Goal: Task Accomplishment & Management: Manage account settings

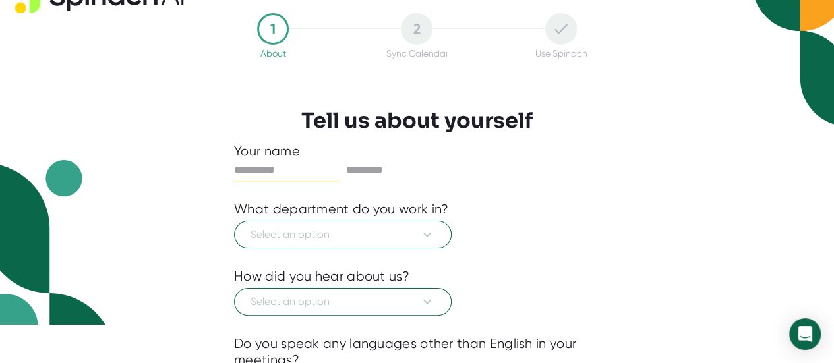
scroll to position [66, 0]
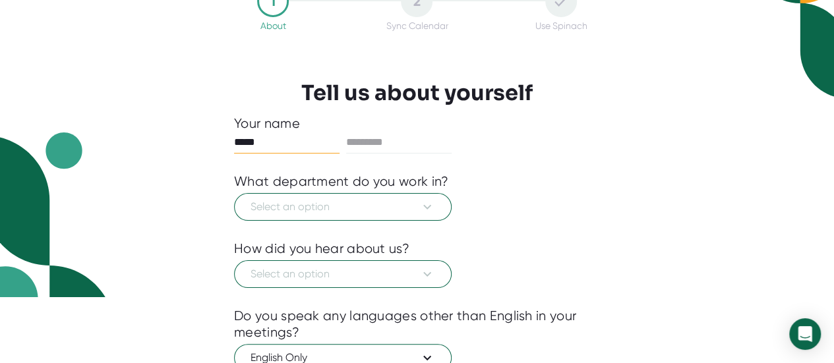
type input "*****"
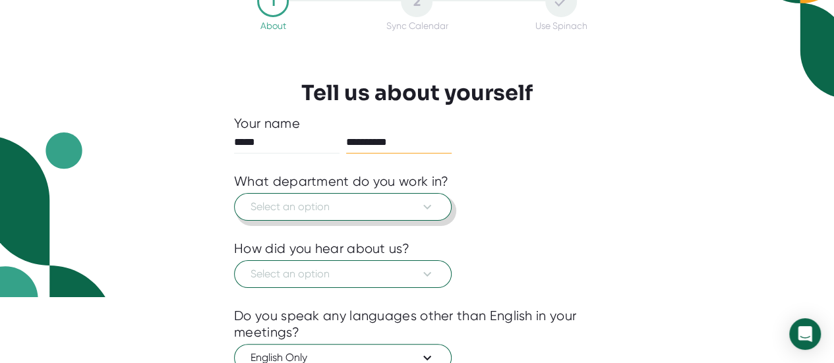
type input "**********"
click at [407, 199] on span "Select an option" at bounding box center [342, 207] width 185 height 16
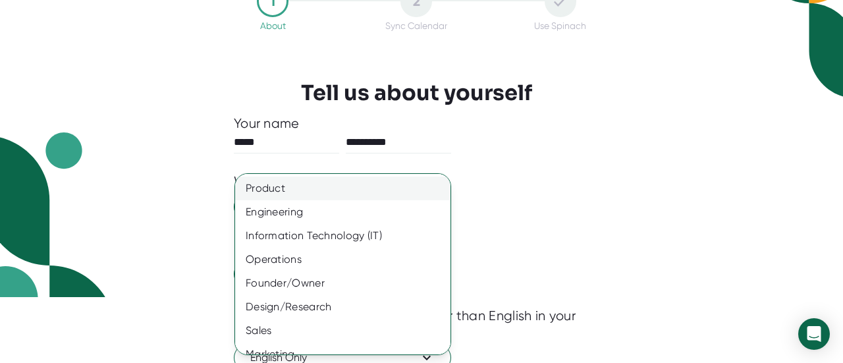
click at [397, 197] on div "Product" at bounding box center [347, 189] width 225 height 24
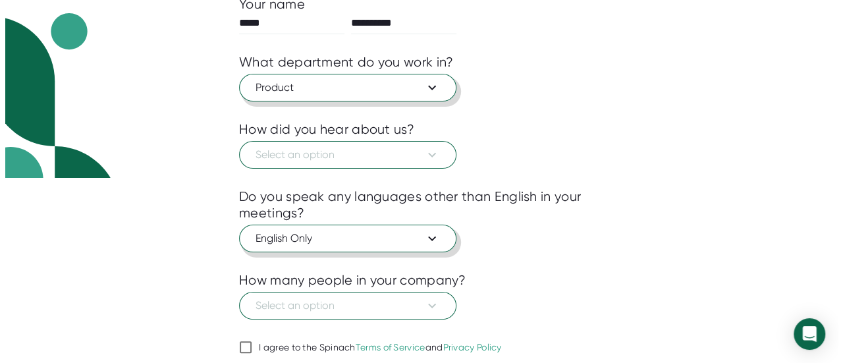
scroll to position [198, 0]
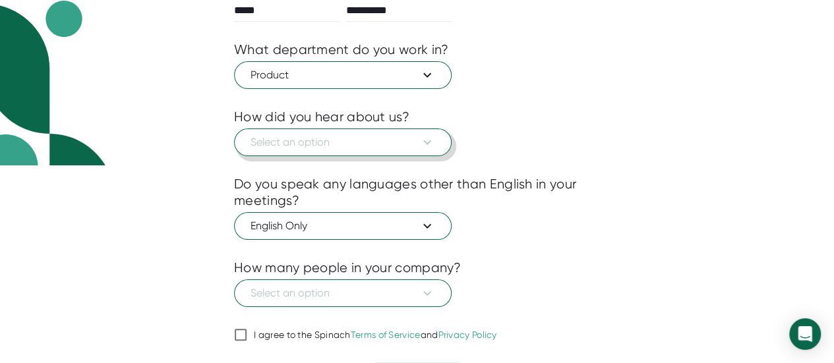
click at [362, 150] on button "Select an option" at bounding box center [342, 143] width 217 height 28
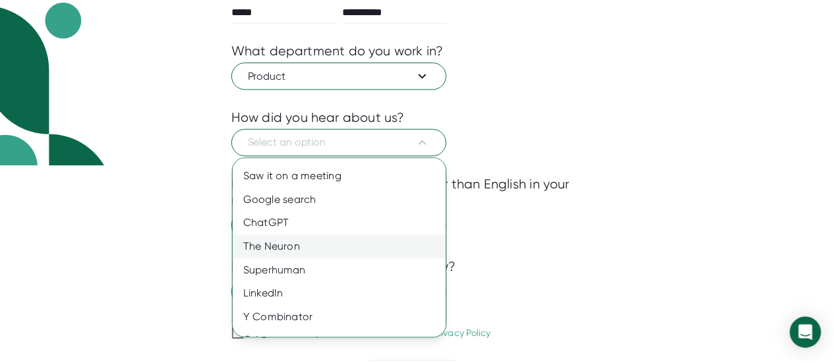
scroll to position [38, 0]
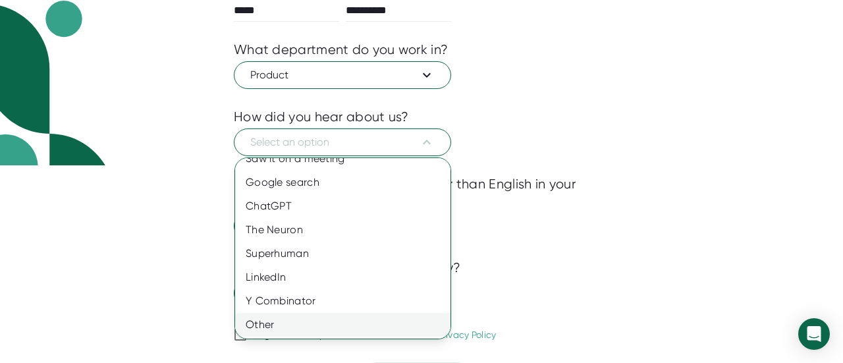
click at [356, 334] on div "Other" at bounding box center [347, 325] width 225 height 24
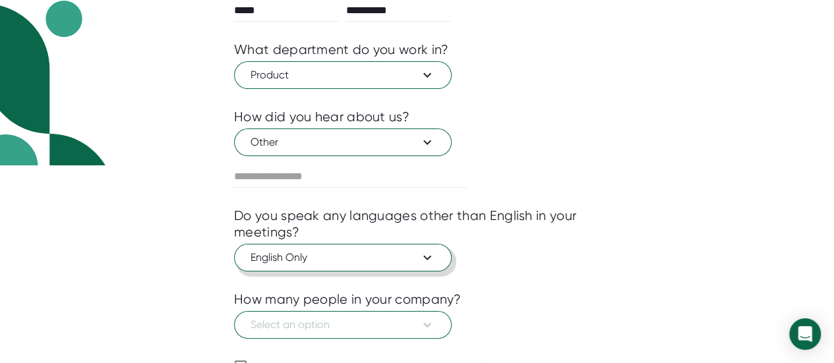
click at [414, 259] on span "English Only" at bounding box center [342, 258] width 185 height 16
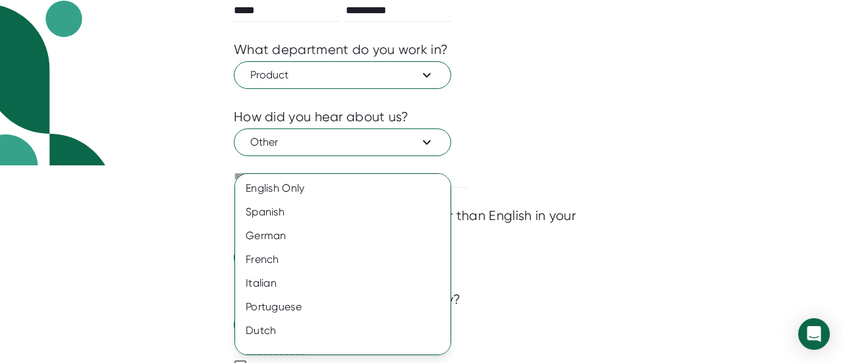
click at [585, 255] on div at bounding box center [421, 181] width 843 height 363
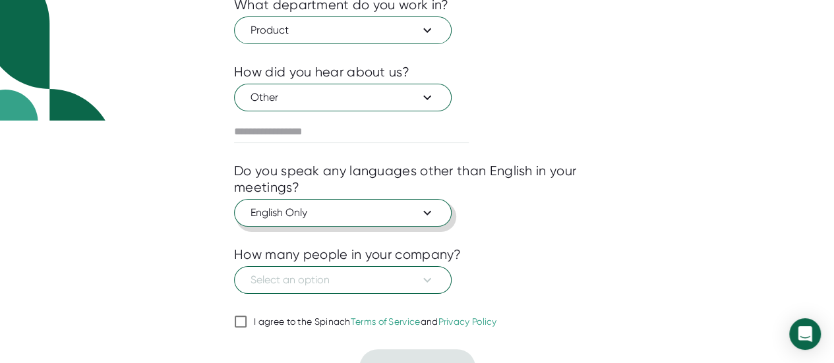
scroll to position [263, 0]
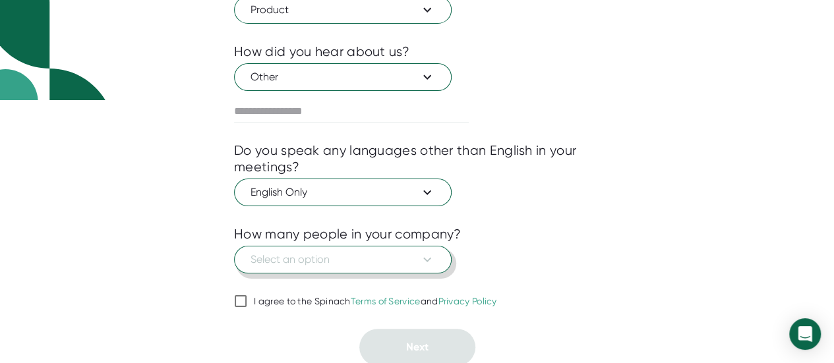
click at [410, 261] on span "Select an option" at bounding box center [342, 260] width 185 height 16
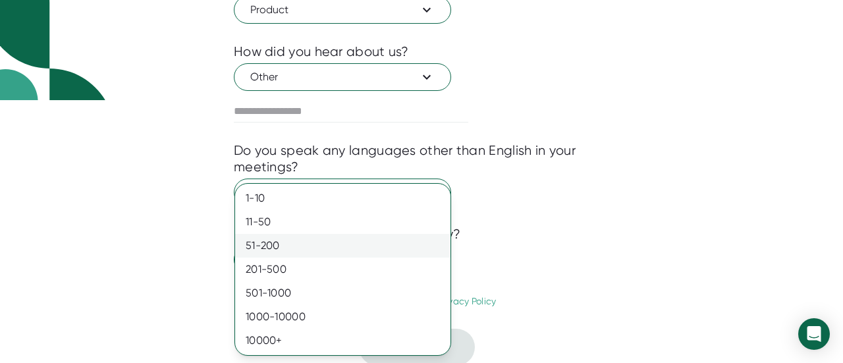
click at [370, 250] on div "51-200" at bounding box center [342, 246] width 215 height 24
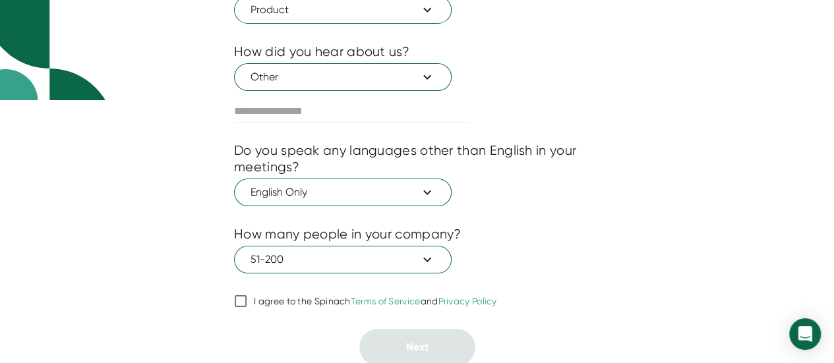
click at [370, 251] on div "51-200" at bounding box center [369, 257] width 161 height 13
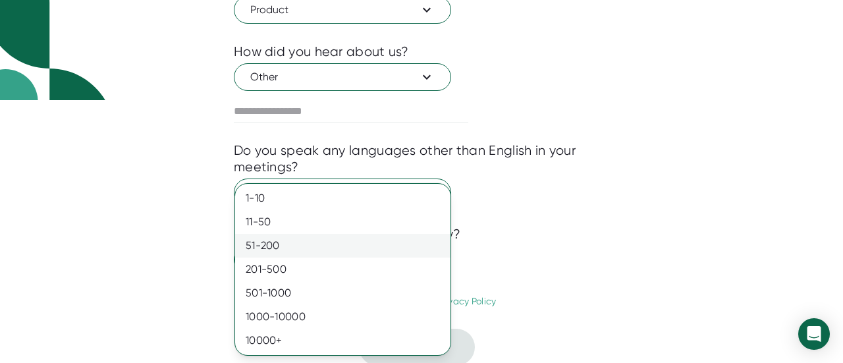
click at [370, 252] on div "51-200" at bounding box center [342, 246] width 215 height 24
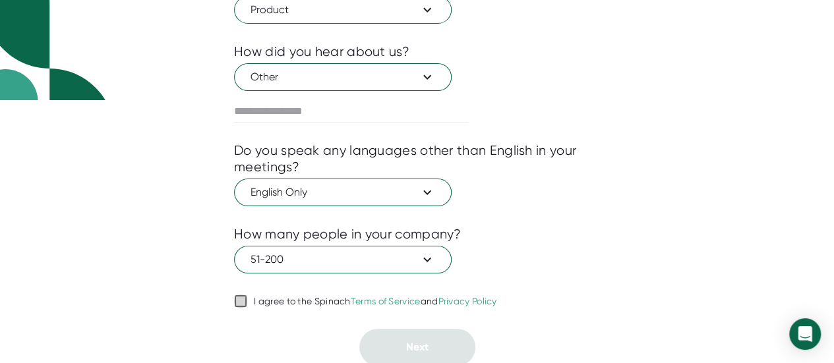
click at [241, 297] on input "I agree to the Spinach Terms of Service and Privacy Policy" at bounding box center [240, 301] width 13 height 16
checkbox input "true"
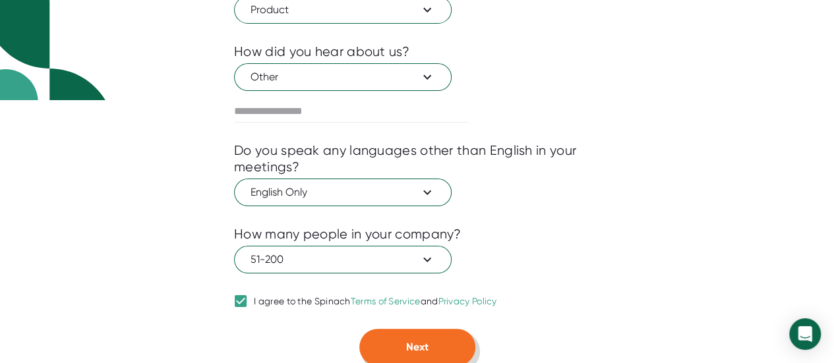
click at [414, 343] on span "Next" at bounding box center [417, 347] width 22 height 13
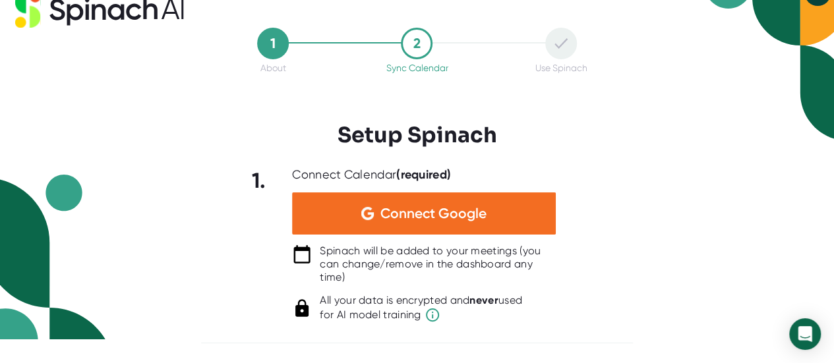
scroll to position [22, 0]
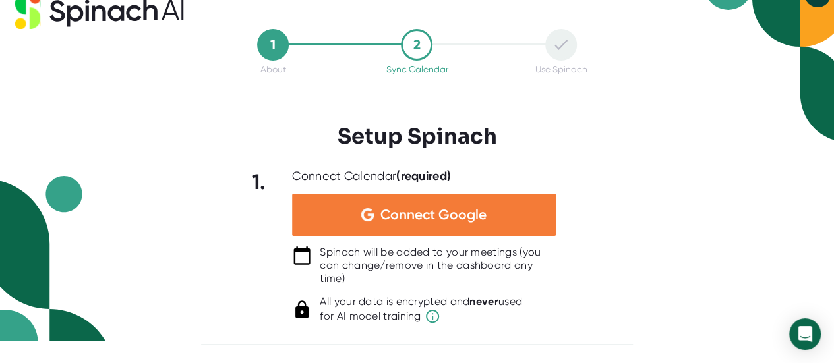
click at [497, 218] on div "Connect Google" at bounding box center [424, 215] width 264 height 42
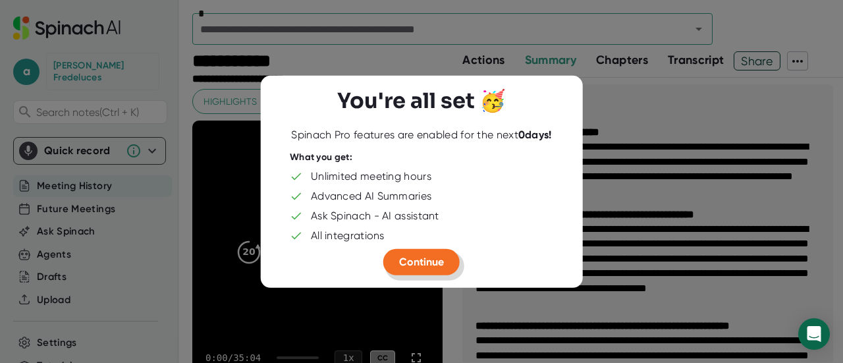
click at [428, 262] on span "Continue" at bounding box center [421, 261] width 45 height 13
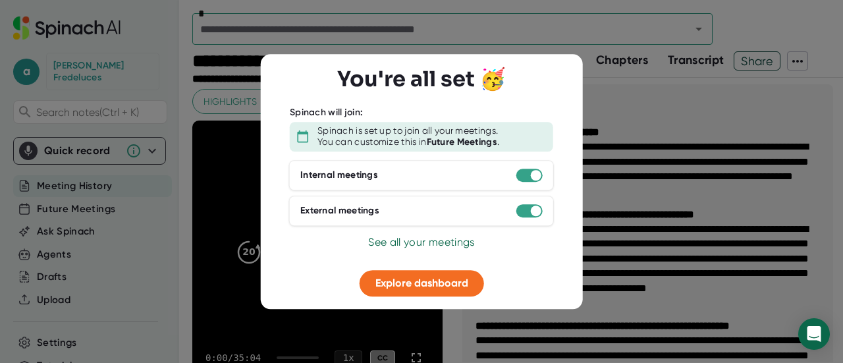
click at [641, 209] on div at bounding box center [421, 181] width 843 height 363
click at [453, 241] on span "See all your meetings" at bounding box center [421, 242] width 106 height 13
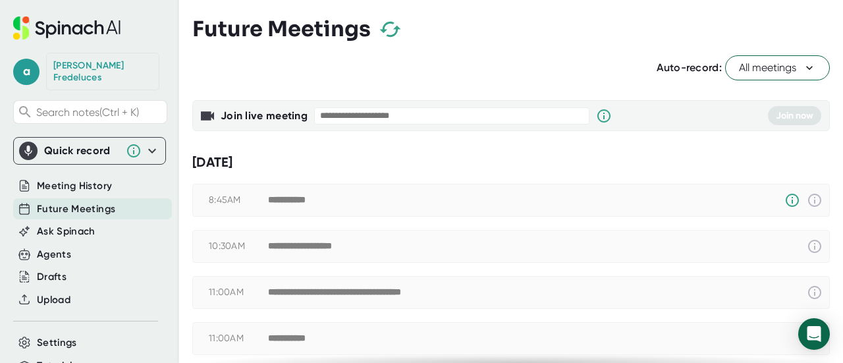
checkbox input "true"
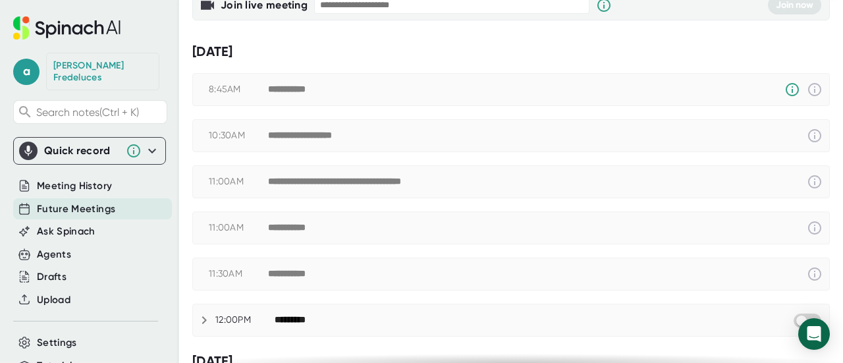
scroll to position [132, 0]
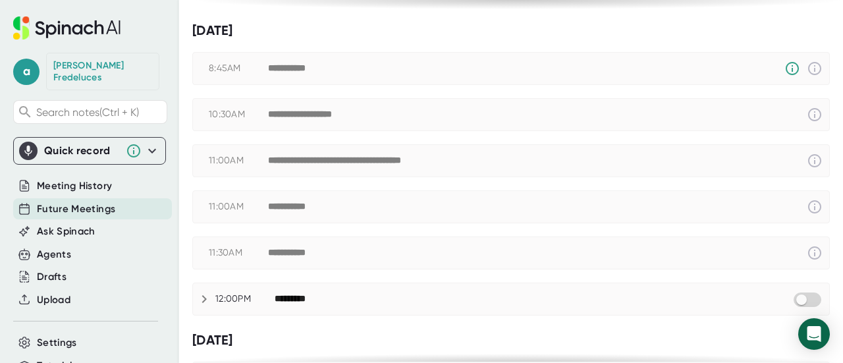
click at [225, 302] on div "12:00PM *********" at bounding box center [511, 299] width 637 height 16
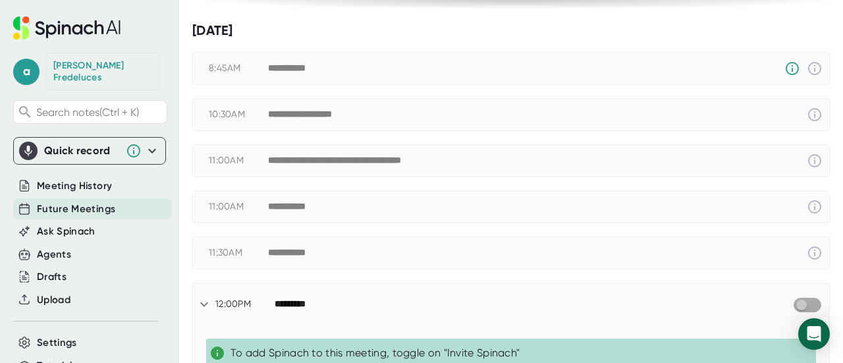
click at [789, 299] on input "checkbox" at bounding box center [802, 305] width 38 height 12
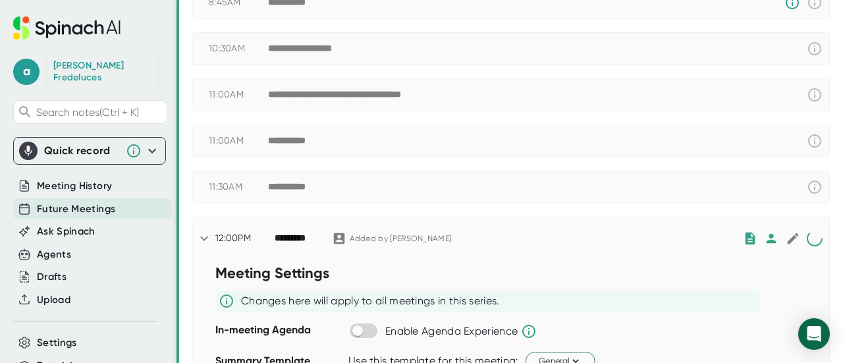
scroll to position [198, 0]
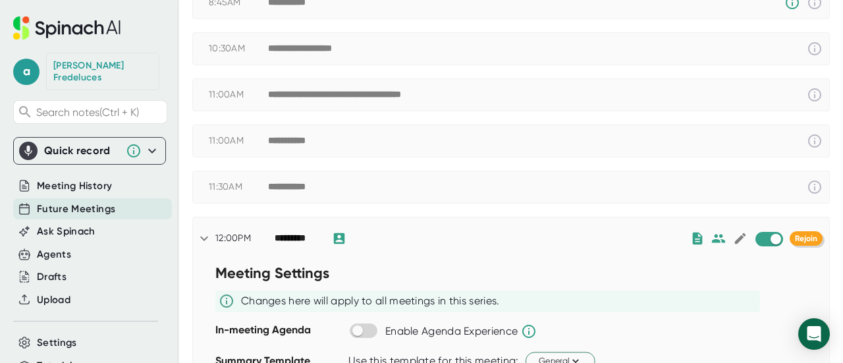
click at [797, 241] on button "Rejoin" at bounding box center [806, 238] width 33 height 14
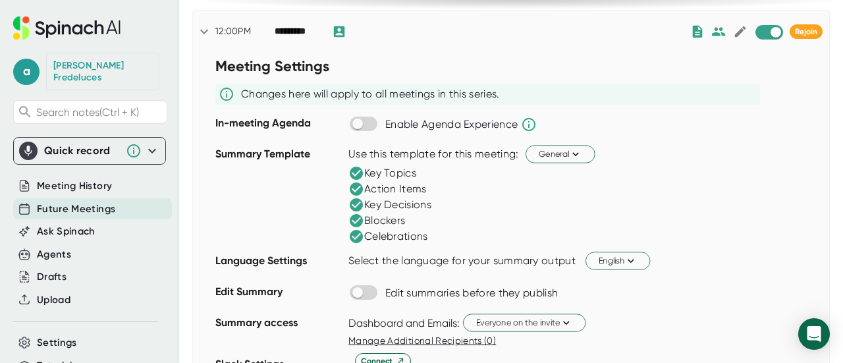
scroll to position [264, 0]
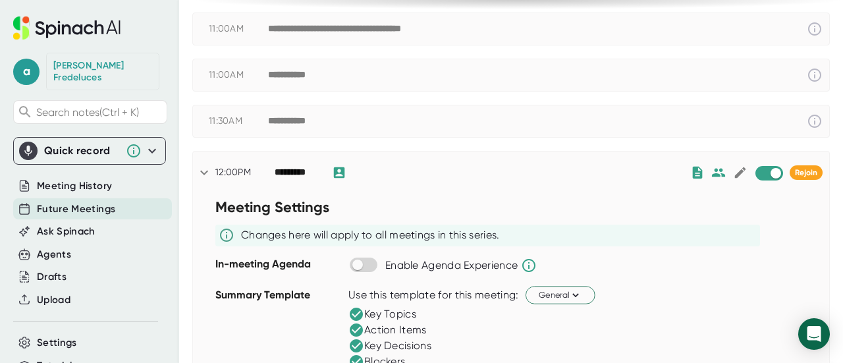
click at [421, 181] on div "12:00PM ********* Rejoin" at bounding box center [511, 173] width 637 height 42
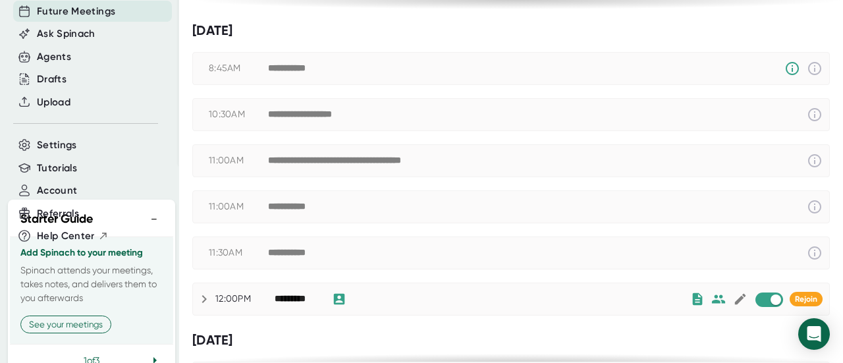
scroll to position [198, 0]
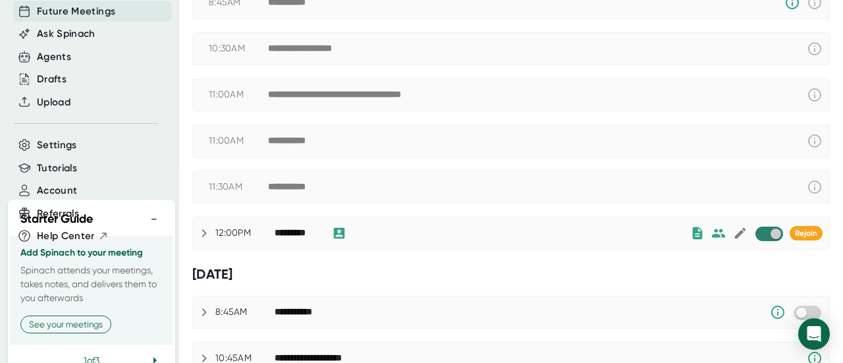
click at [763, 229] on input "checkbox" at bounding box center [776, 234] width 38 height 12
checkbox input "true"
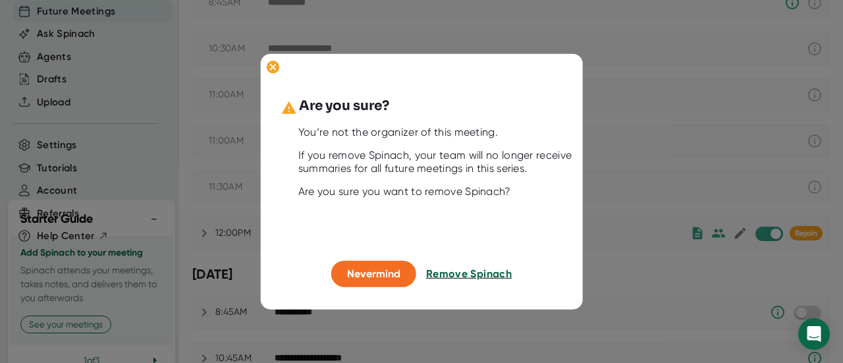
click at [468, 273] on span "Remove Spinach" at bounding box center [469, 274] width 86 height 13
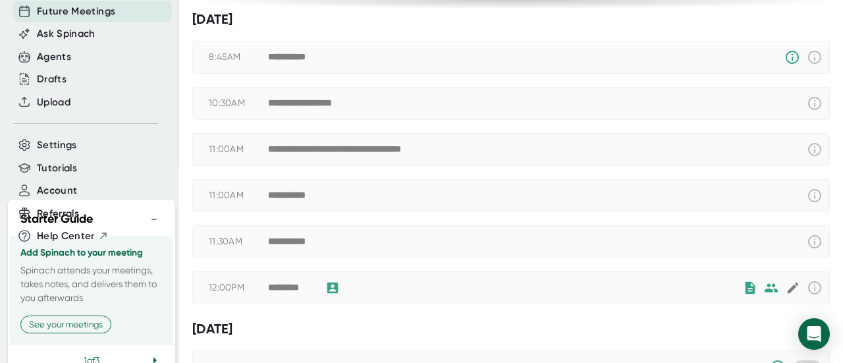
scroll to position [0, 0]
